Goal: Task Accomplishment & Management: Manage account settings

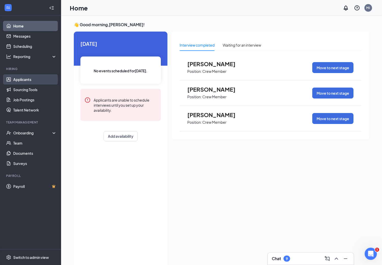
click at [27, 77] on link "Applicants" at bounding box center [35, 79] width 44 height 10
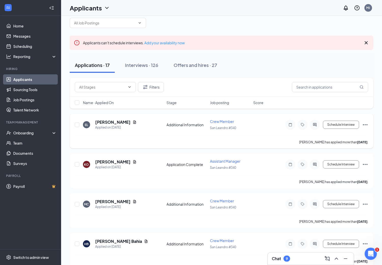
scroll to position [38, 0]
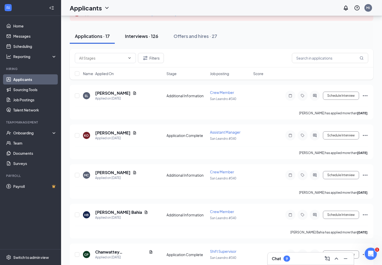
click at [133, 37] on div "Interviews · 126" at bounding box center [141, 36] width 33 height 6
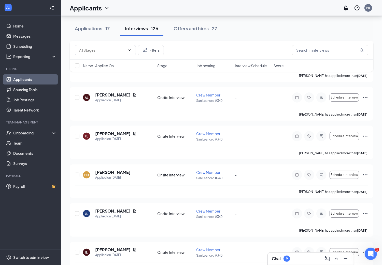
scroll to position [153, 0]
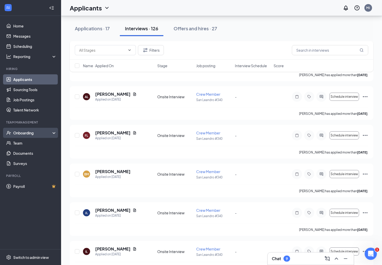
click at [34, 135] on div "Onboarding" at bounding box center [32, 132] width 39 height 5
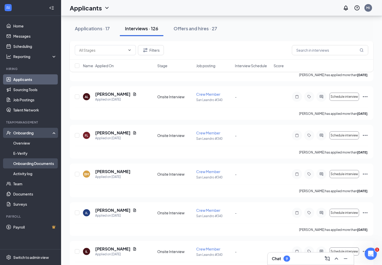
click at [39, 166] on link "Onboarding Documents" at bounding box center [35, 163] width 44 height 10
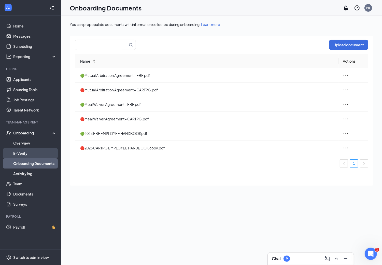
click at [34, 155] on link "E-Verify" at bounding box center [35, 153] width 44 height 10
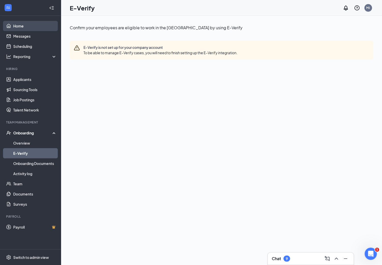
click at [25, 22] on link "Home" at bounding box center [35, 26] width 44 height 10
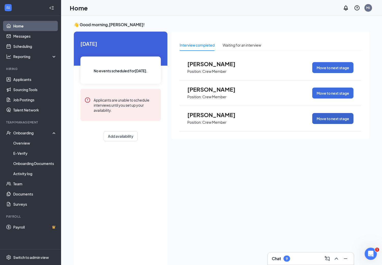
click at [333, 121] on button "Move to next stage" at bounding box center [332, 118] width 41 height 11
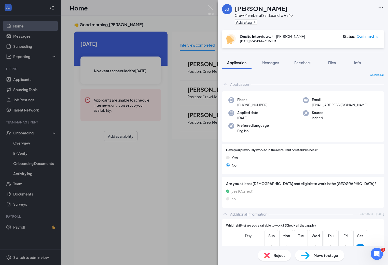
click at [375, 38] on icon "down" at bounding box center [377, 37] width 4 height 4
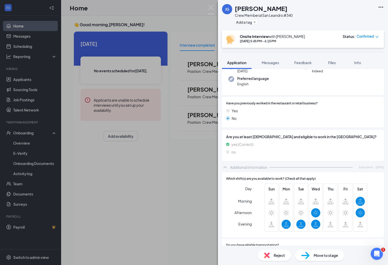
scroll to position [104, 0]
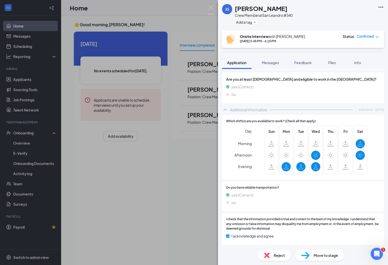
click at [322, 255] on span "Move to stage" at bounding box center [326, 256] width 24 height 6
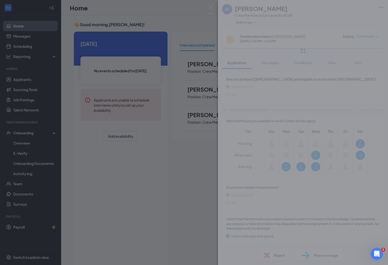
scroll to position [103, 0]
type input "Hiring Complete (final stage)"
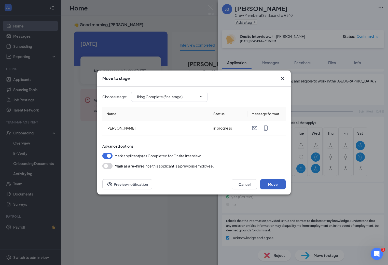
click at [275, 185] on button "Move" at bounding box center [272, 184] width 25 height 10
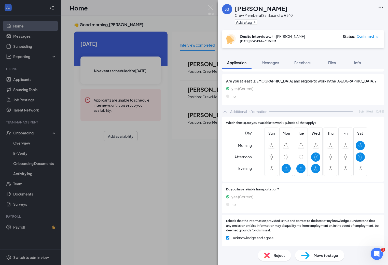
click at [333, 254] on span "Move to stage" at bounding box center [326, 256] width 24 height 6
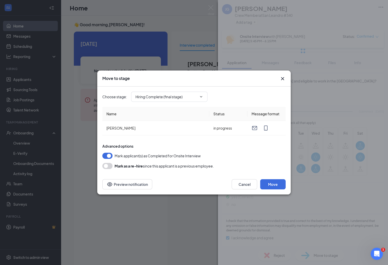
scroll to position [81, 0]
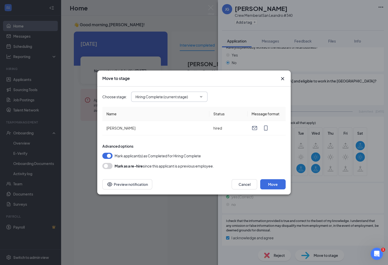
click at [182, 101] on span "Hiring Complete (current stage)" at bounding box center [169, 97] width 76 height 10
click at [200, 100] on span "Hiring Complete (current stage)" at bounding box center [169, 97] width 76 height 10
click at [266, 183] on button "Move" at bounding box center [272, 184] width 25 height 10
click at [197, 100] on span "Hiring Complete (current stage)" at bounding box center [169, 97] width 76 height 10
click at [201, 97] on icon "ChevronDown" at bounding box center [201, 96] width 2 height 1
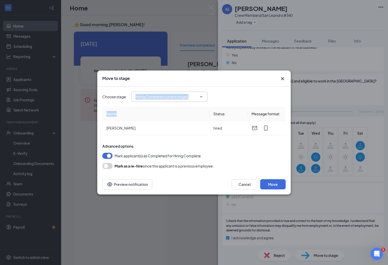
click at [201, 97] on icon "ChevronDown" at bounding box center [201, 96] width 2 height 1
